Goal: Navigation & Orientation: Find specific page/section

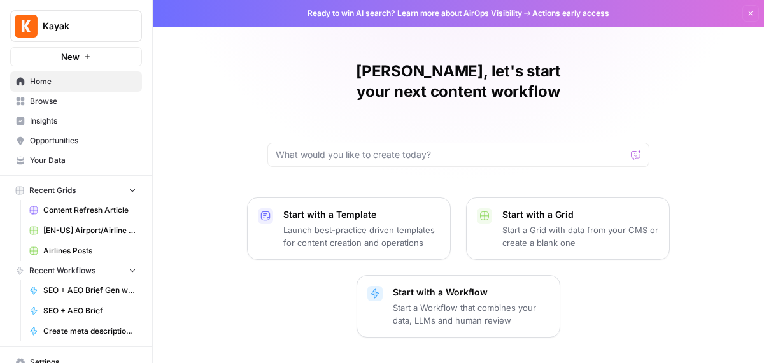
click at [67, 122] on span "Insights" at bounding box center [83, 120] width 106 height 11
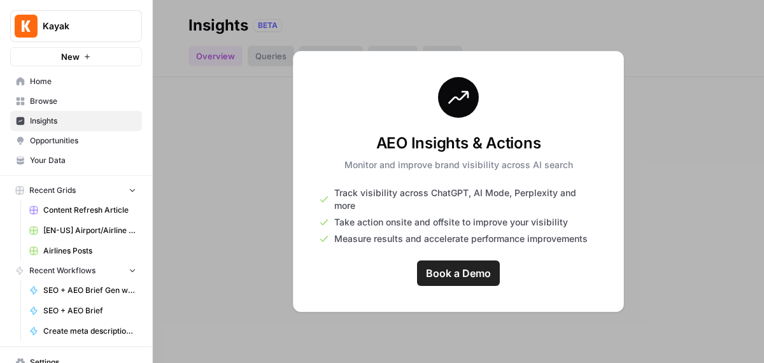
click at [68, 99] on span "Browse" at bounding box center [83, 100] width 106 height 11
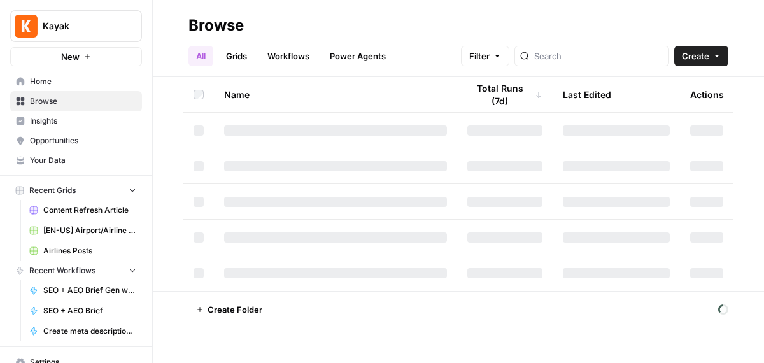
click at [65, 139] on span "Opportunities" at bounding box center [83, 140] width 106 height 11
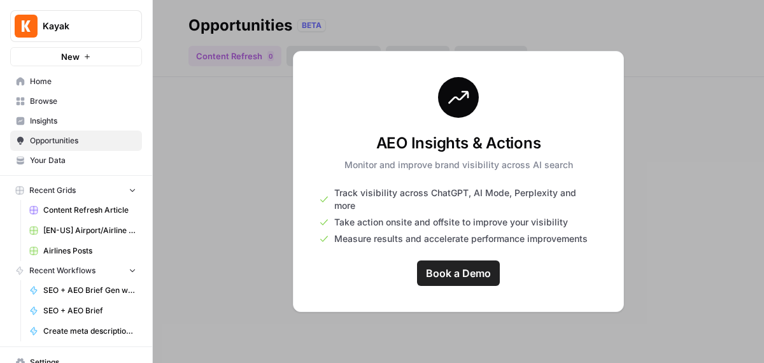
click at [73, 98] on span "Browse" at bounding box center [83, 100] width 106 height 11
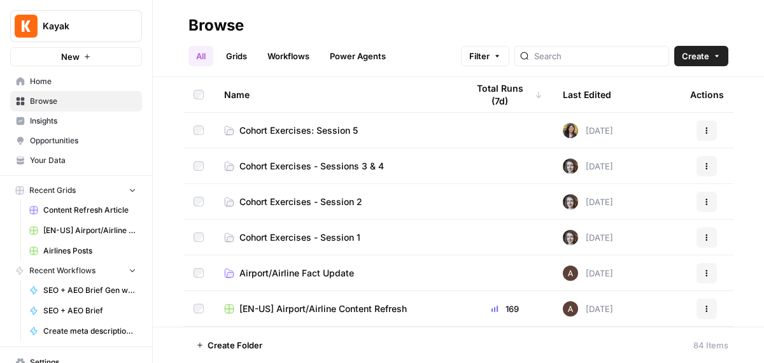
click at [287, 169] on span "Cohort Exercises - Sessions 3 & 4" at bounding box center [311, 166] width 144 height 13
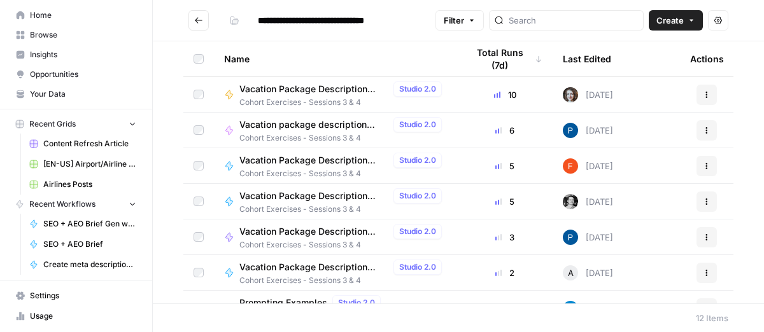
scroll to position [101, 0]
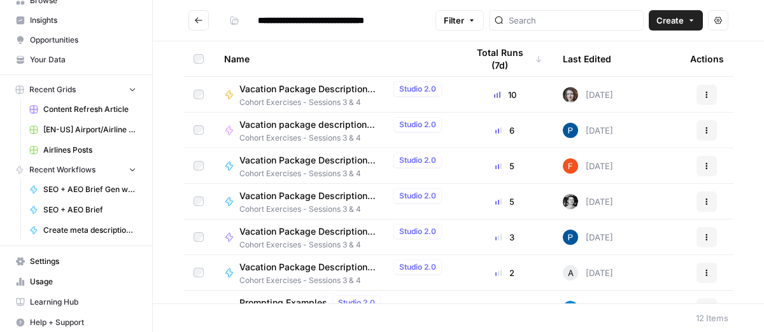
click at [45, 257] on span "Settings" at bounding box center [83, 261] width 106 height 11
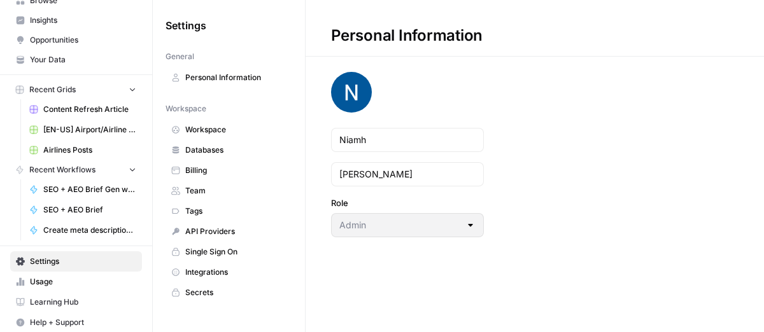
click at [214, 294] on link "Secrets" at bounding box center [228, 293] width 127 height 20
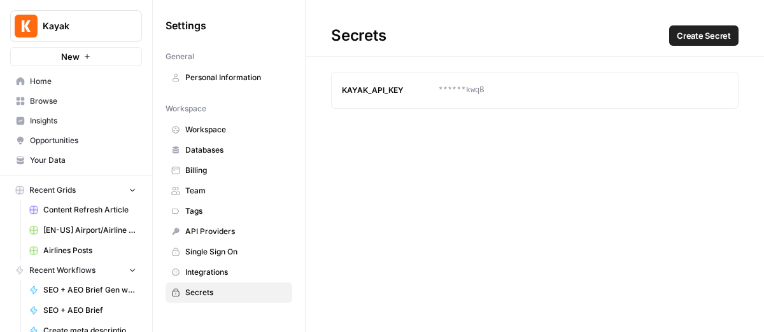
click at [69, 162] on span "Your Data" at bounding box center [83, 160] width 106 height 11
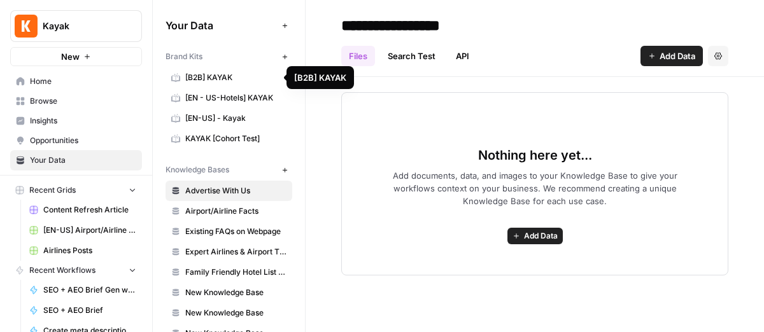
click at [195, 79] on span "[B2B] KAYAK" at bounding box center [235, 77] width 101 height 11
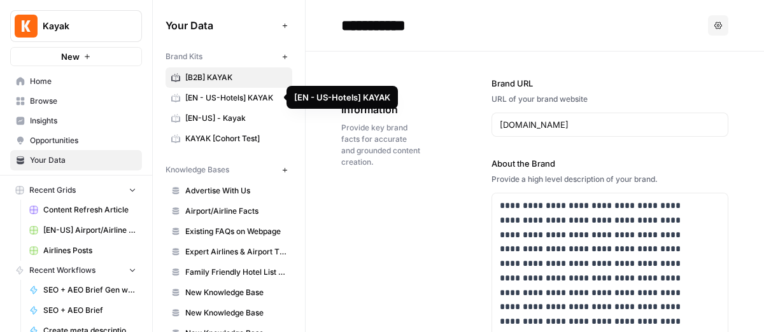
click at [202, 92] on span "[EN - US-Hotels] KAYAK" at bounding box center [235, 97] width 101 height 11
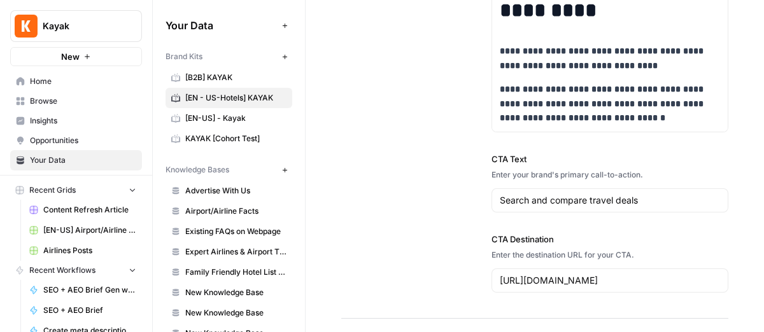
scroll to position [1960, 0]
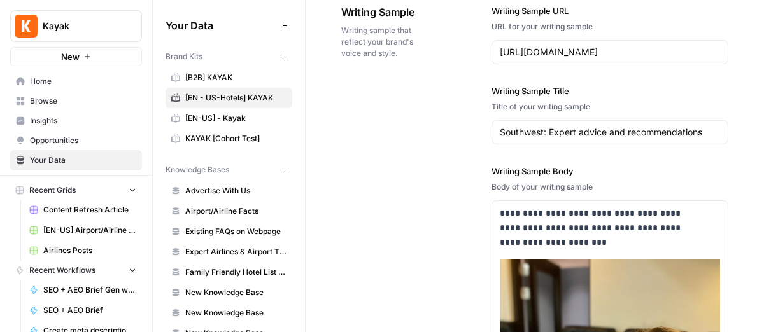
click at [226, 118] on span "[EN-US] - Kayak" at bounding box center [235, 118] width 101 height 11
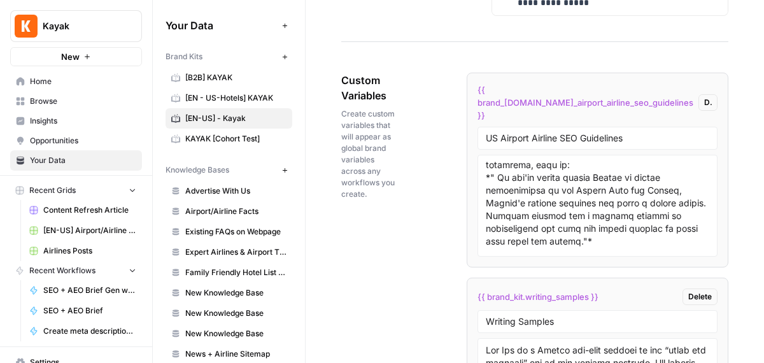
scroll to position [1218, 0]
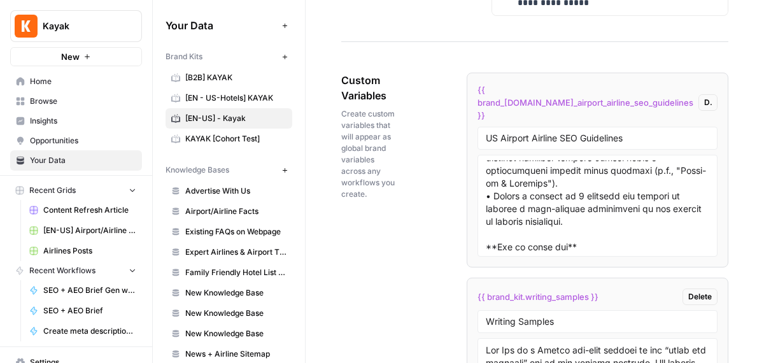
click at [371, 81] on span "Custom Variables" at bounding box center [368, 88] width 54 height 31
copy span "Custom Variables"
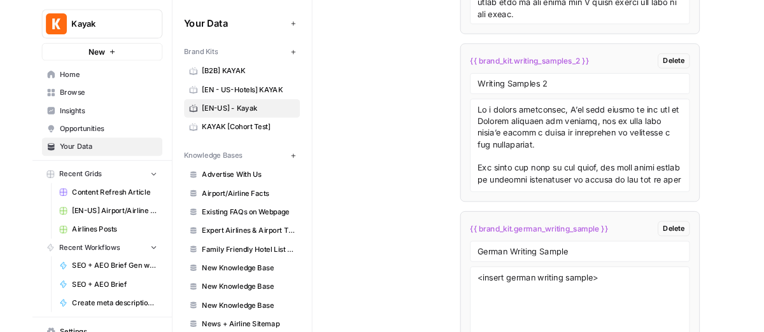
scroll to position [3339, 0]
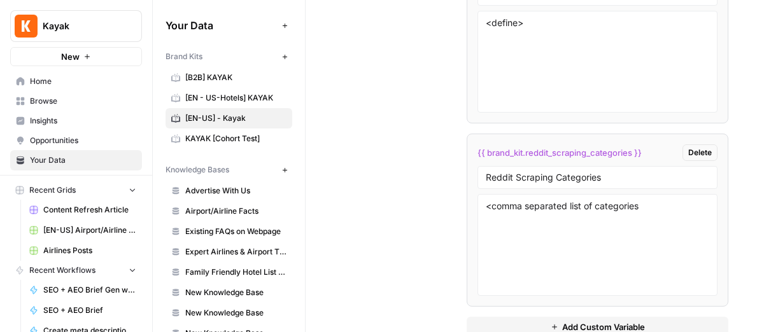
click at [65, 96] on span "Browse" at bounding box center [83, 100] width 106 height 11
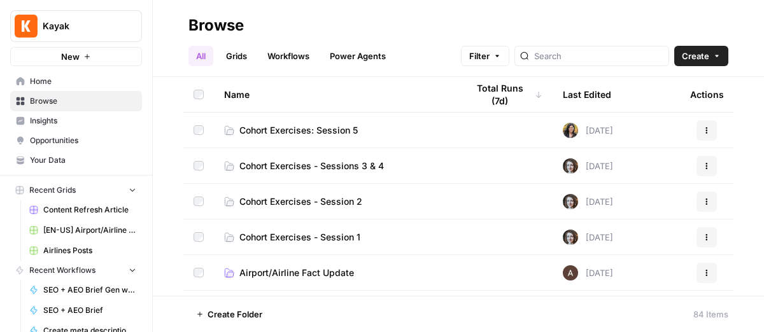
click at [278, 165] on span "Cohort Exercises - Sessions 3 & 4" at bounding box center [311, 166] width 144 height 13
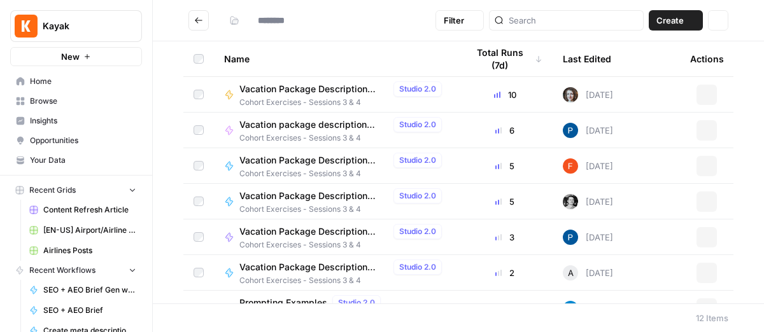
type input "**********"
